Goal: Find specific page/section

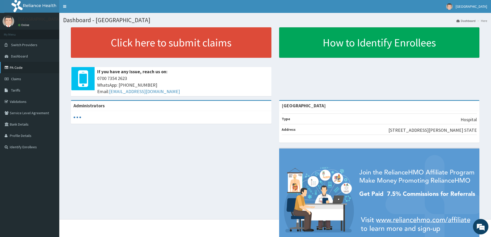
click at [19, 68] on link "PA Code" at bounding box center [29, 67] width 59 height 11
